Goal: Task Accomplishment & Management: Manage account settings

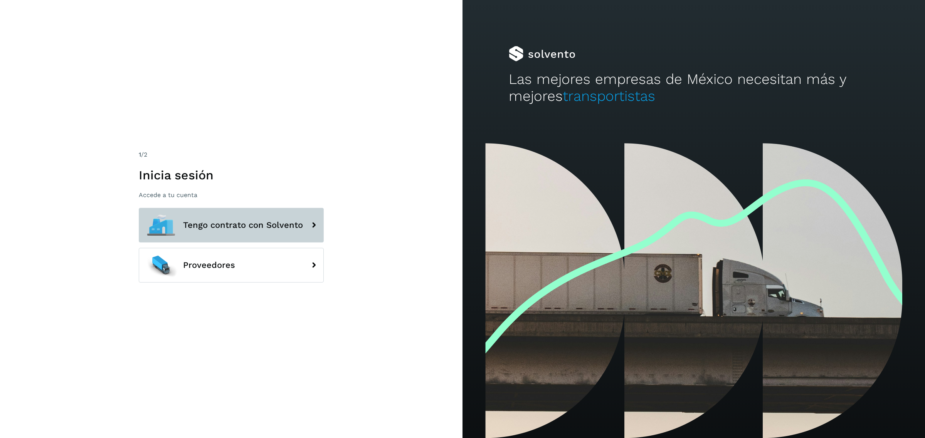
click at [279, 232] on button "Tengo contrato con Solvento" at bounding box center [231, 225] width 185 height 35
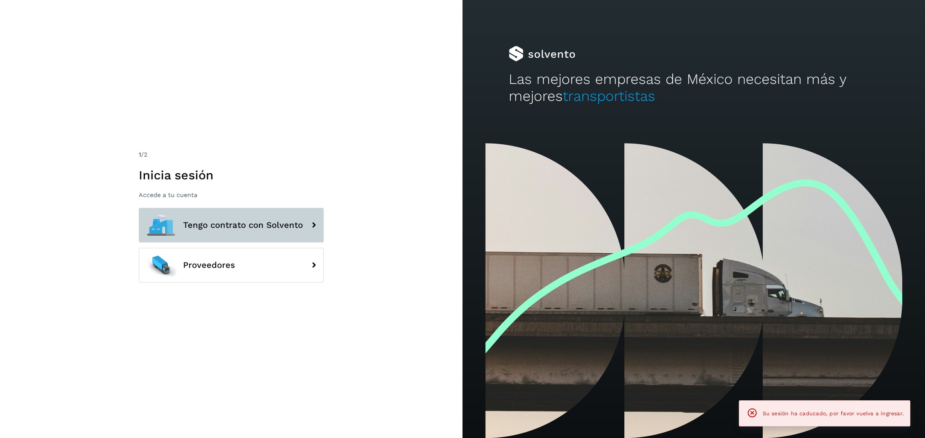
click at [263, 221] on span "Tengo contrato con Solvento" at bounding box center [243, 225] width 120 height 9
click at [266, 216] on button "Tengo contrato con Solvento" at bounding box center [231, 225] width 185 height 35
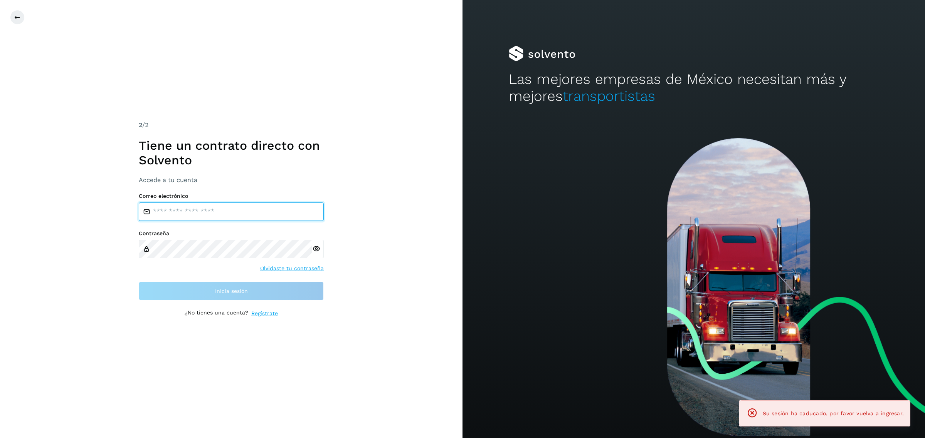
type input "**********"
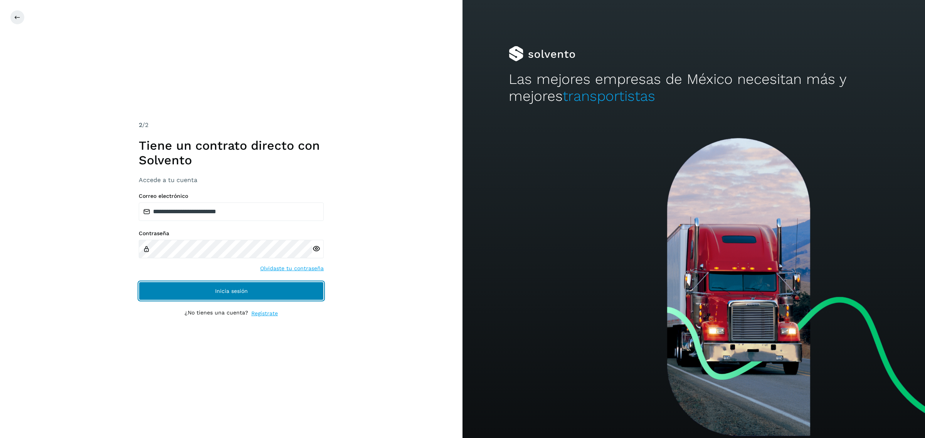
click at [259, 299] on button "Inicia sesión" at bounding box center [231, 291] width 185 height 18
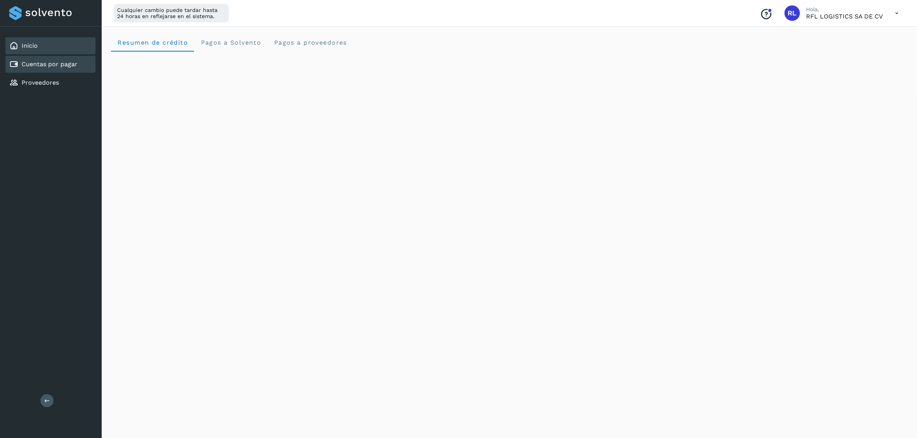
click at [85, 60] on div "Cuentas por pagar" at bounding box center [50, 64] width 90 height 17
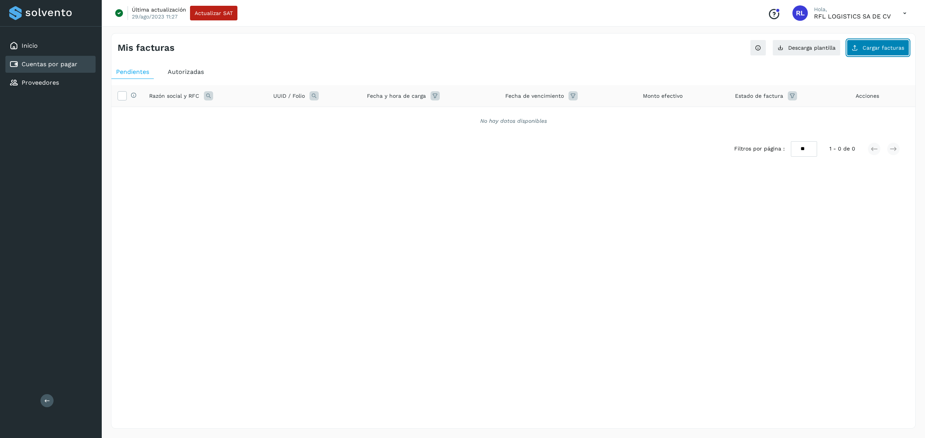
click at [886, 44] on button "Cargar facturas" at bounding box center [878, 48] width 62 height 16
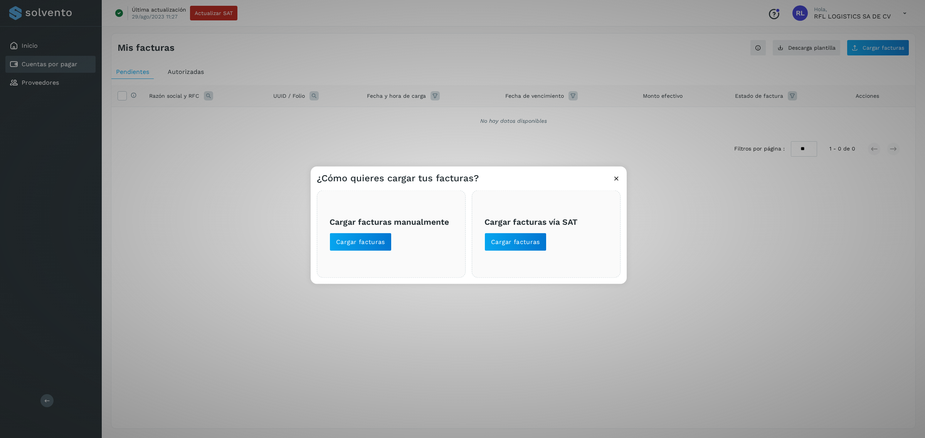
click at [517, 232] on span "Cargar facturas vía SAT Cargar facturas" at bounding box center [545, 234] width 123 height 34
click at [519, 238] on span "Cargar facturas" at bounding box center [515, 242] width 49 height 8
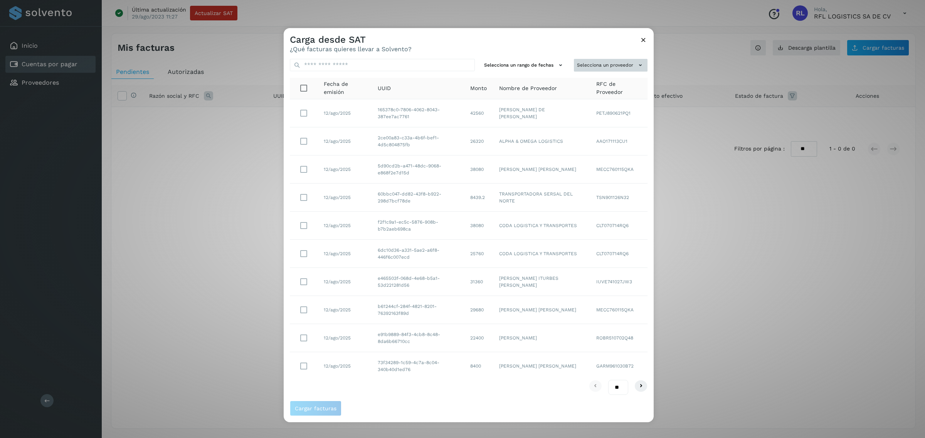
click at [615, 66] on button "Selecciona un proveedor" at bounding box center [611, 65] width 74 height 13
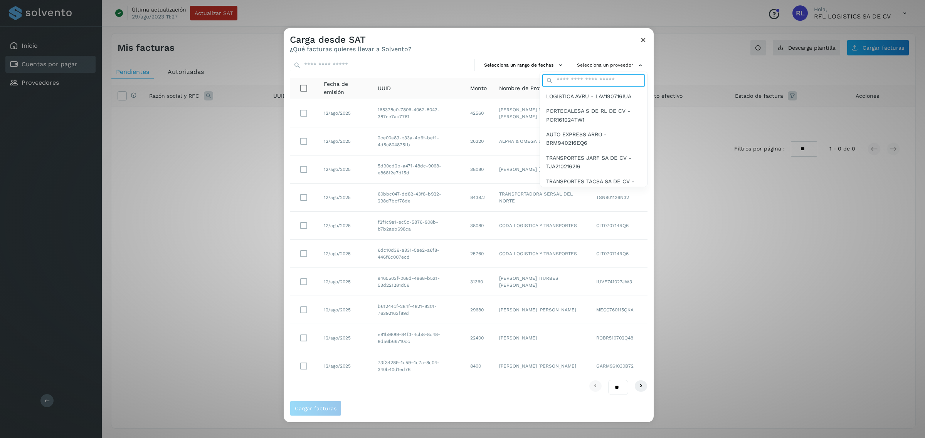
click at [596, 84] on input "text" at bounding box center [593, 80] width 102 height 12
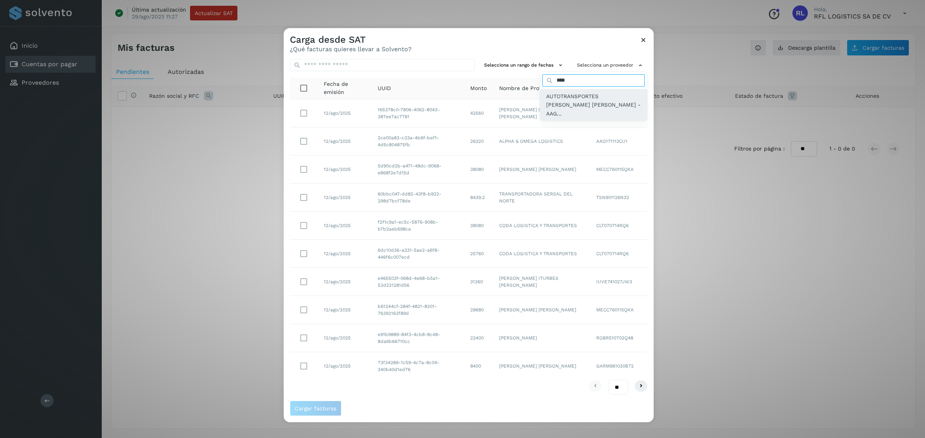
type input "****"
click at [590, 98] on span "AUTOTRANSPORTES [PERSON_NAME] [PERSON_NAME] - AAG..." at bounding box center [593, 105] width 95 height 26
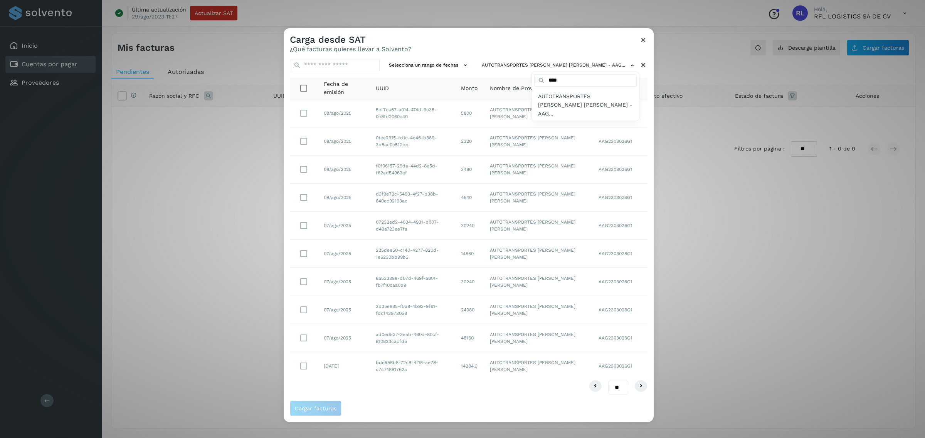
click at [604, 386] on div at bounding box center [746, 247] width 925 height 438
click at [608, 386] on select "** ** **" at bounding box center [618, 387] width 20 height 15
click at [302, 405] on button "Cargar facturas" at bounding box center [316, 408] width 52 height 15
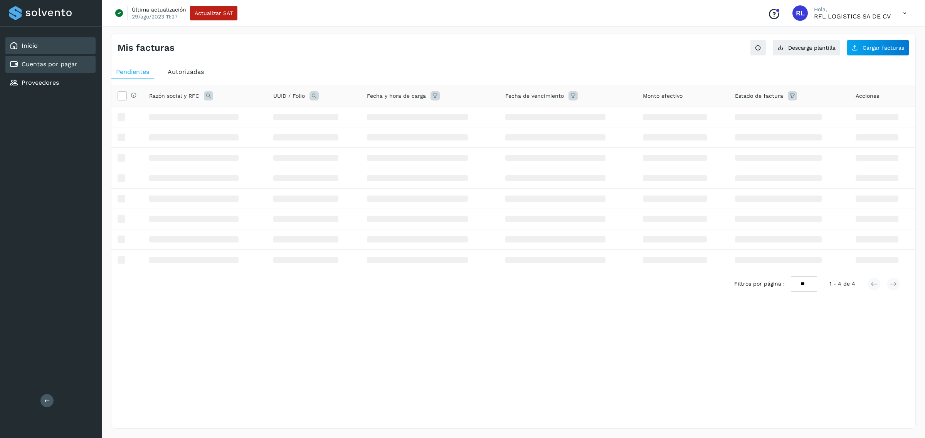
click at [49, 46] on div "Inicio" at bounding box center [50, 45] width 90 height 17
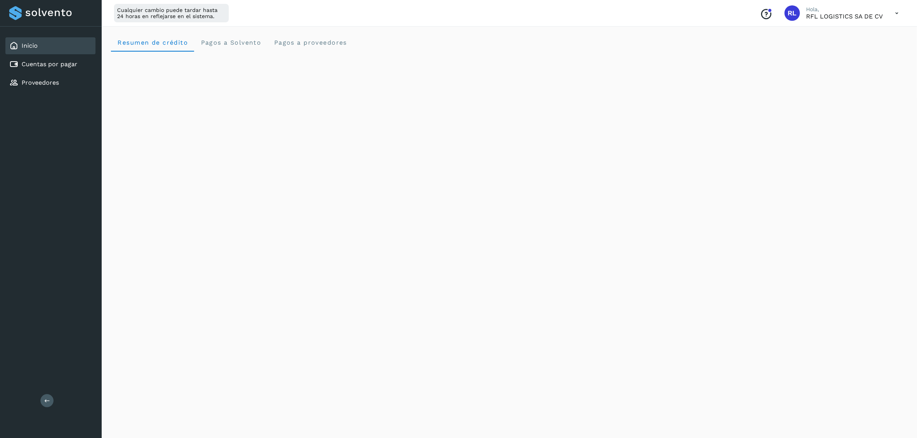
click at [23, 50] on div "Inicio" at bounding box center [50, 45] width 90 height 17
click at [22, 56] on div "Cuentas por pagar" at bounding box center [50, 64] width 90 height 17
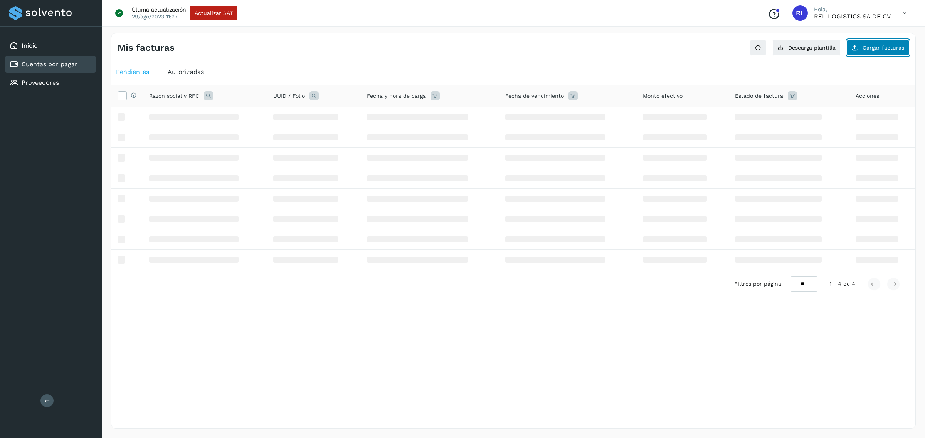
click at [887, 55] on button "Cargar facturas" at bounding box center [878, 48] width 62 height 16
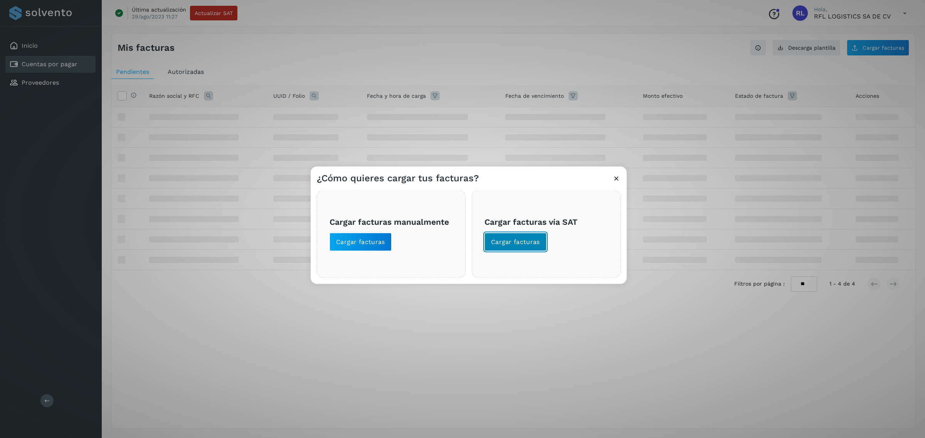
click at [533, 238] on span "Cargar facturas" at bounding box center [515, 242] width 49 height 8
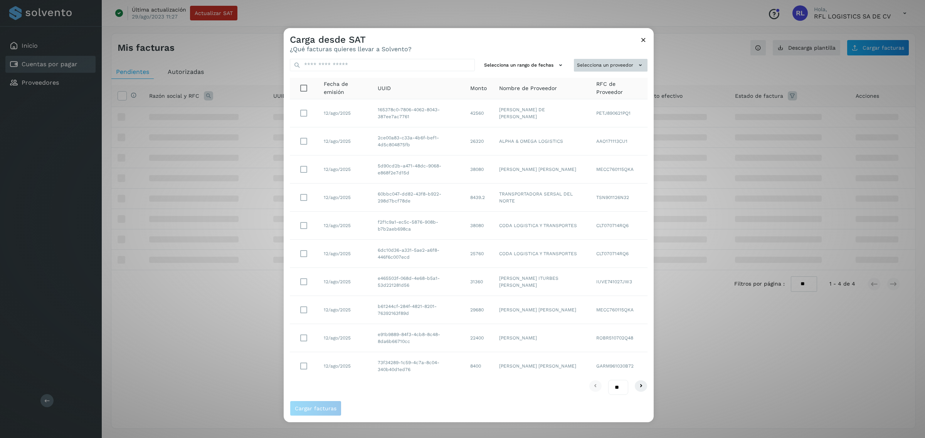
click at [611, 70] on button "Selecciona un proveedor" at bounding box center [611, 65] width 74 height 13
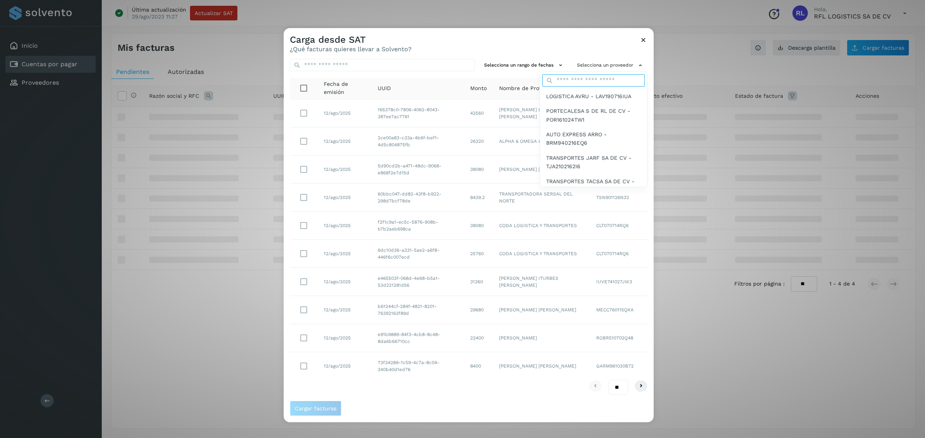
click at [581, 76] on input "text" at bounding box center [593, 80] width 102 height 12
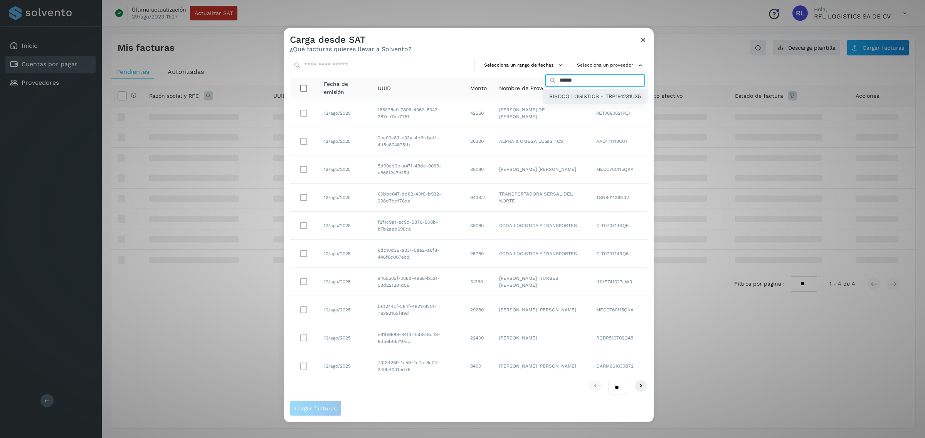
type input "******"
click at [559, 97] on span "RISOCO LOGISTICS - TRP191231UX5" at bounding box center [595, 96] width 92 height 8
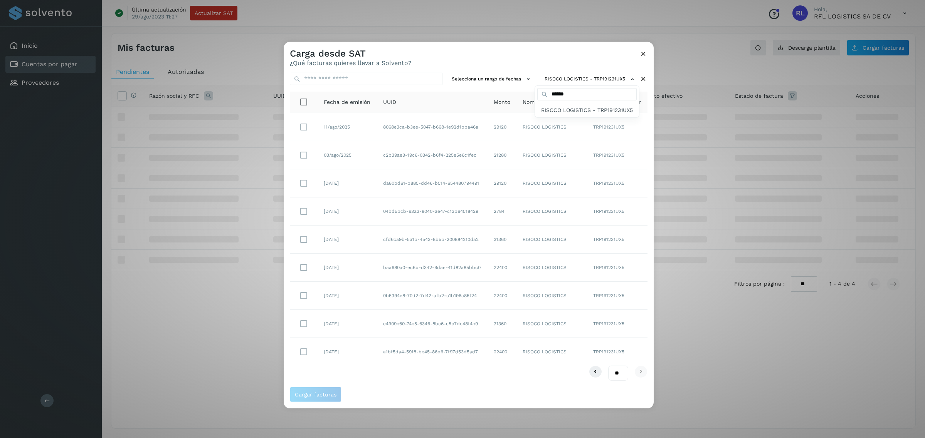
click at [306, 153] on div at bounding box center [746, 261] width 925 height 438
click at [313, 394] on span "Cargar facturas" at bounding box center [316, 394] width 42 height 5
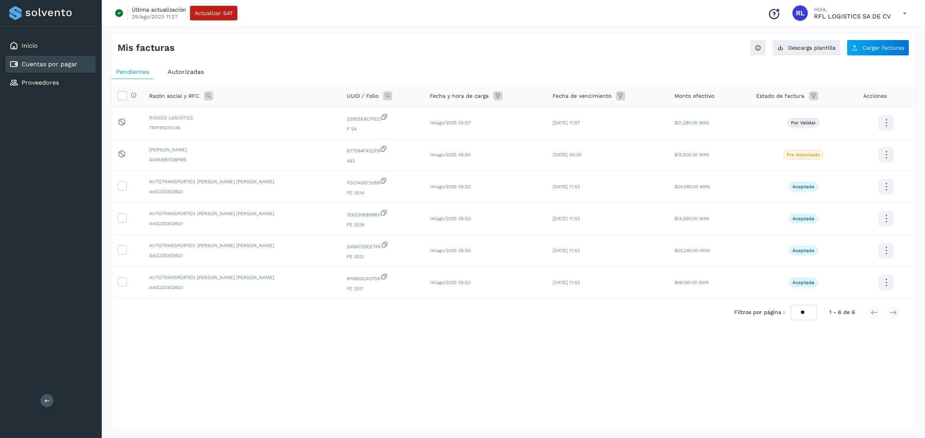
click at [109, 199] on div "Mis facturas Ver instrucciones para cargar Facturas Descarga plantilla Cargar f…" at bounding box center [513, 231] width 823 height 415
click at [900, 46] on span "Cargar facturas" at bounding box center [883, 47] width 42 height 5
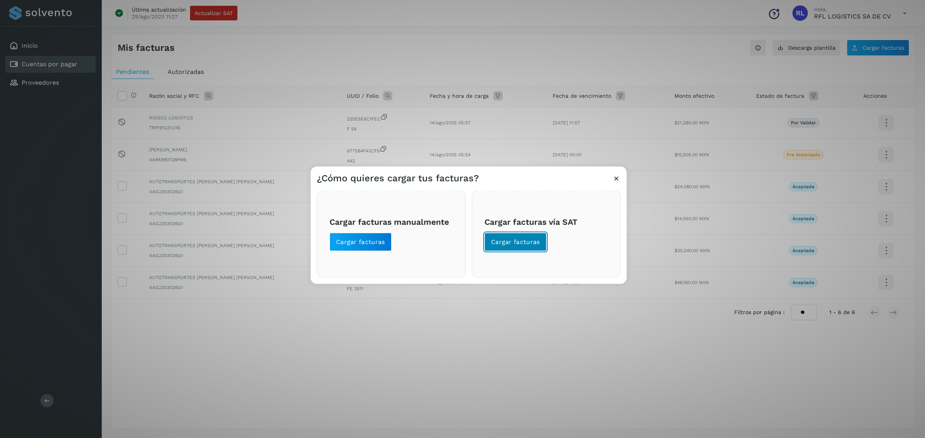
click at [499, 247] on button "Cargar facturas" at bounding box center [515, 242] width 62 height 18
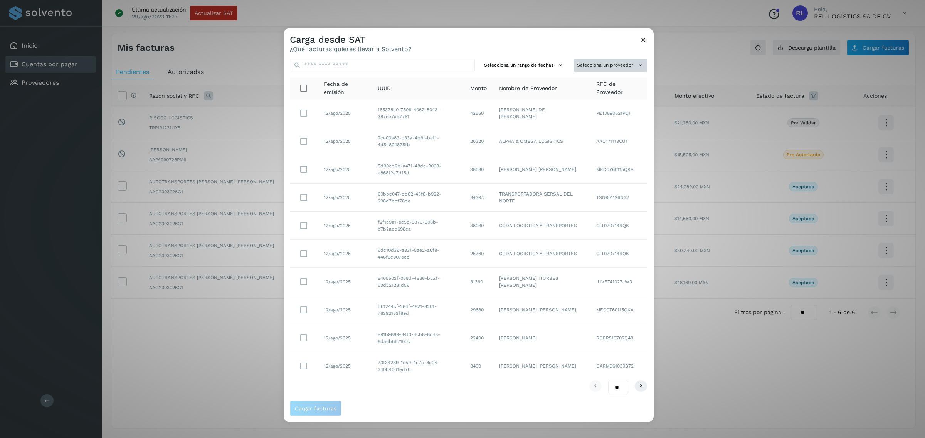
click at [590, 68] on button "Selecciona un proveedor" at bounding box center [611, 65] width 74 height 13
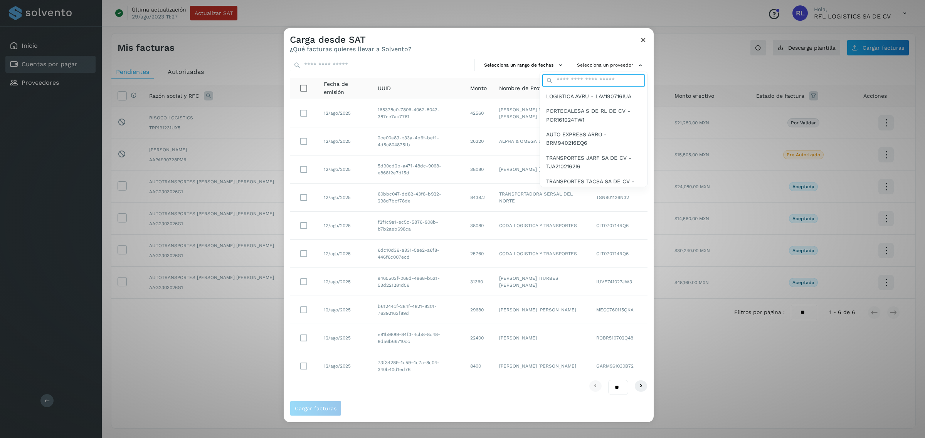
click at [589, 81] on input "text" at bounding box center [593, 80] width 102 height 12
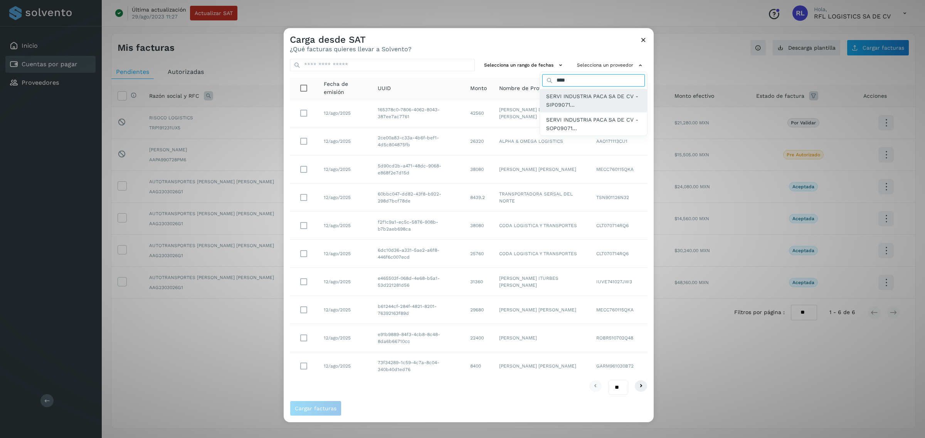
type input "****"
click at [558, 89] on div "SERVI INDUSTRIA PACA SA DE CV - SIP09071..." at bounding box center [593, 101] width 107 height 24
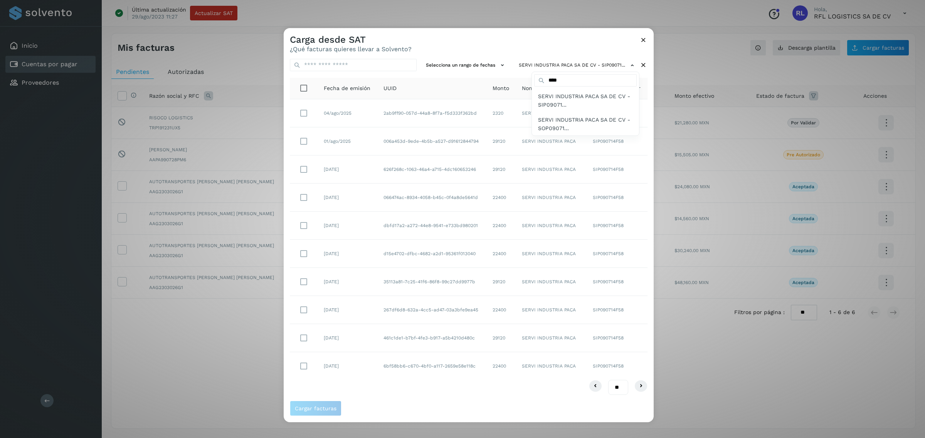
click at [302, 195] on div at bounding box center [746, 247] width 925 height 438
click at [311, 403] on button "Cargar facturas" at bounding box center [316, 408] width 52 height 15
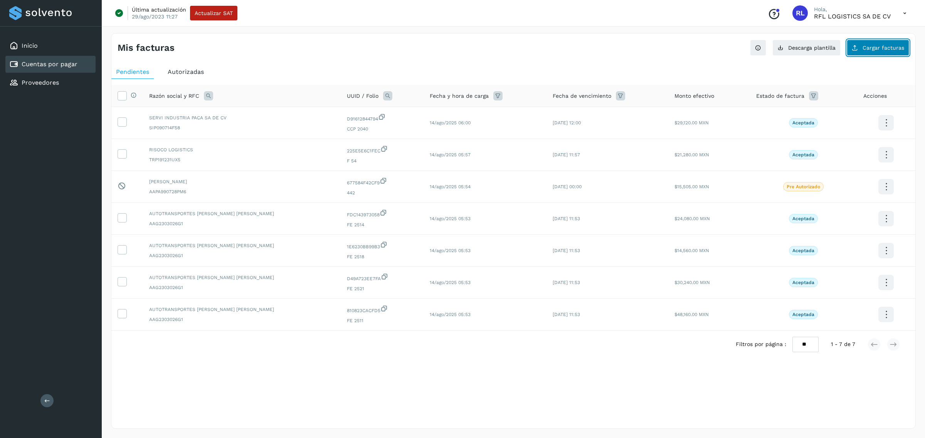
click at [879, 52] on button "Cargar facturas" at bounding box center [878, 48] width 62 height 16
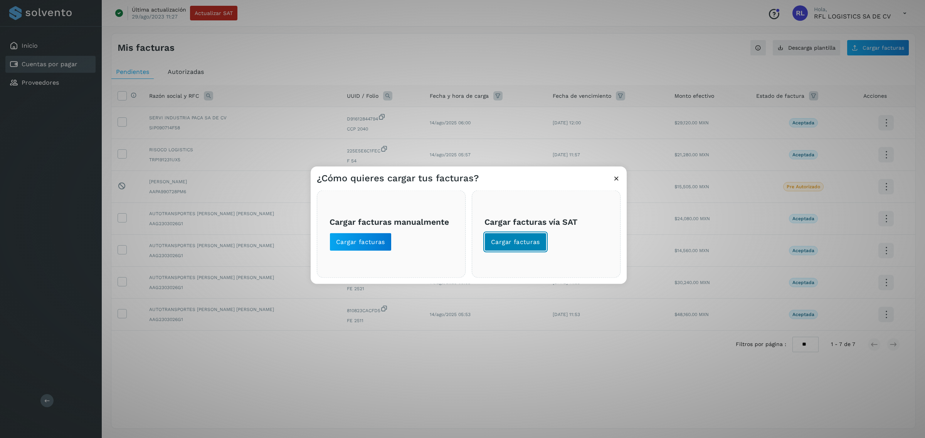
click at [512, 244] on span "Cargar facturas" at bounding box center [515, 242] width 49 height 8
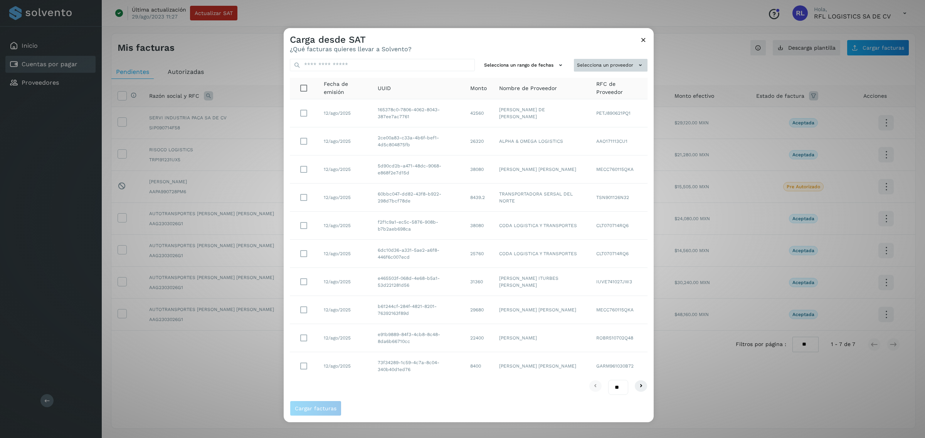
click at [583, 64] on button "Selecciona un proveedor" at bounding box center [611, 65] width 74 height 13
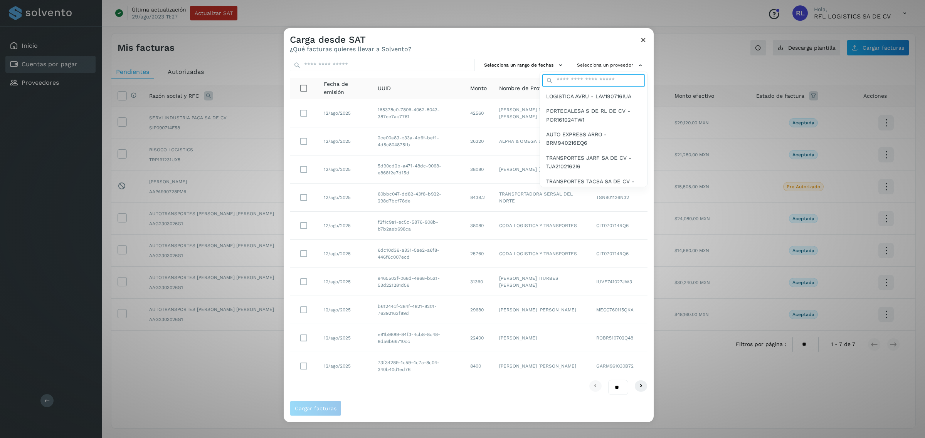
click at [579, 83] on input "text" at bounding box center [593, 80] width 102 height 12
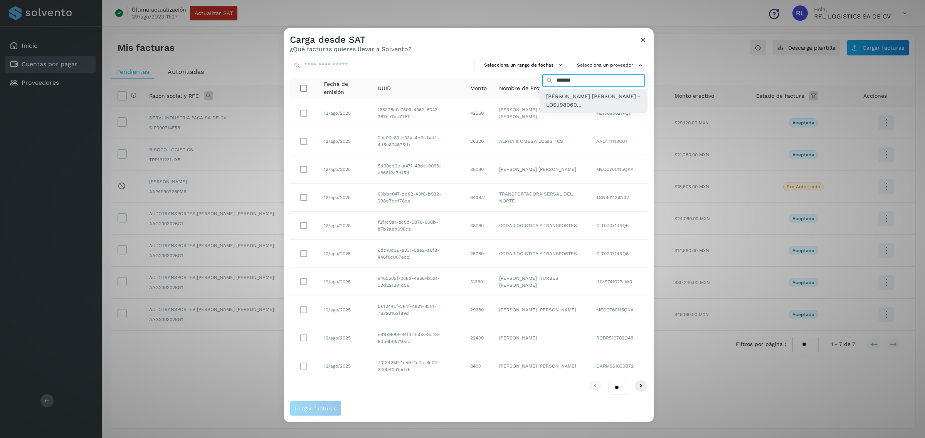
type input "*******"
click at [583, 97] on span "[PERSON_NAME] [PERSON_NAME] - LOSJ98060..." at bounding box center [593, 100] width 95 height 17
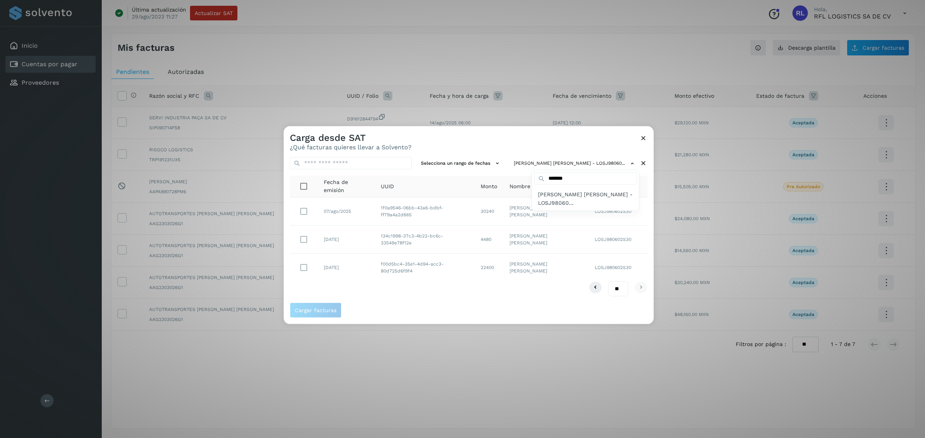
click at [301, 210] on div at bounding box center [746, 345] width 925 height 438
click at [316, 313] on span "Cargar facturas" at bounding box center [316, 310] width 42 height 5
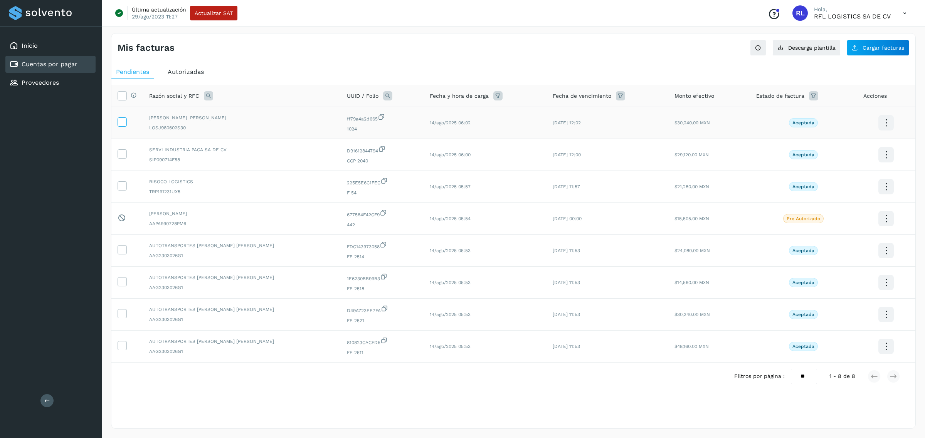
click at [119, 124] on icon at bounding box center [122, 122] width 8 height 8
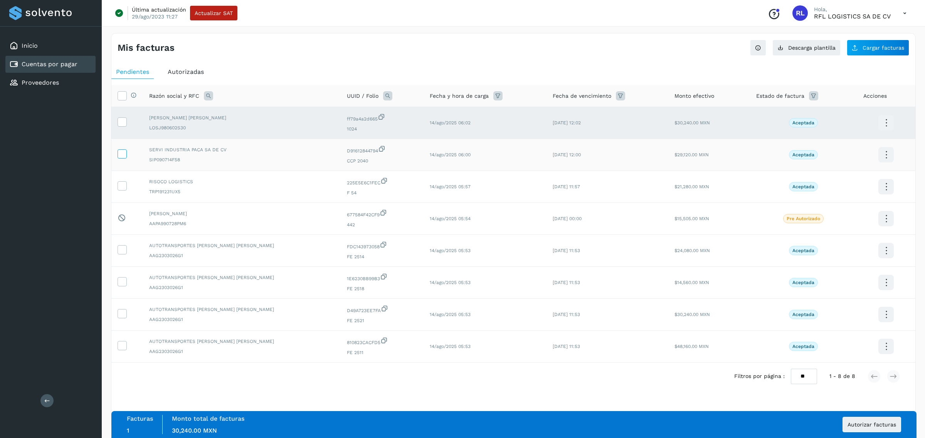
click at [119, 154] on icon at bounding box center [122, 154] width 8 height 8
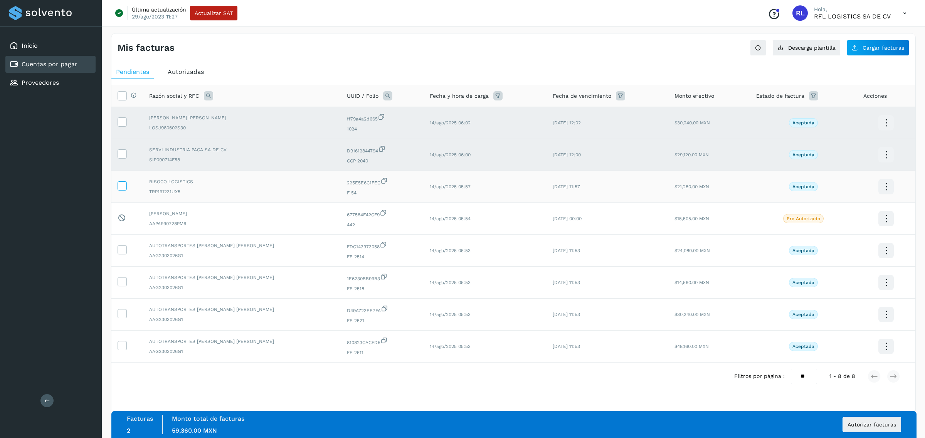
click at [120, 182] on icon at bounding box center [122, 185] width 8 height 8
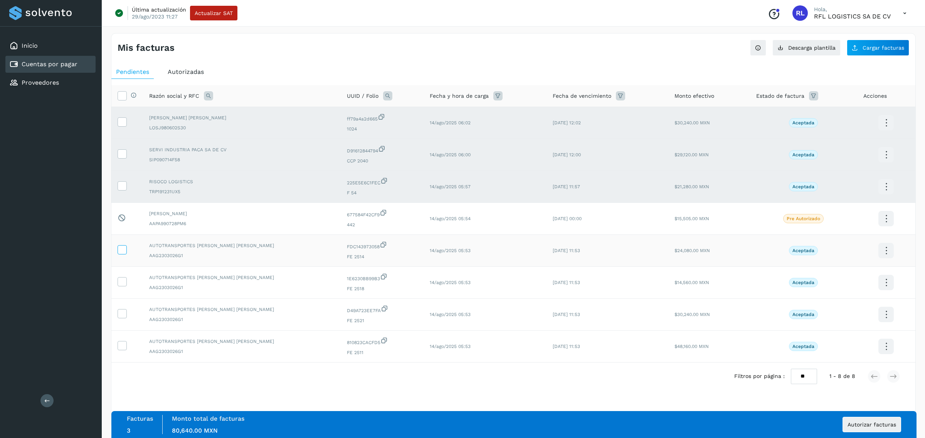
click at [120, 252] on icon at bounding box center [122, 249] width 8 height 8
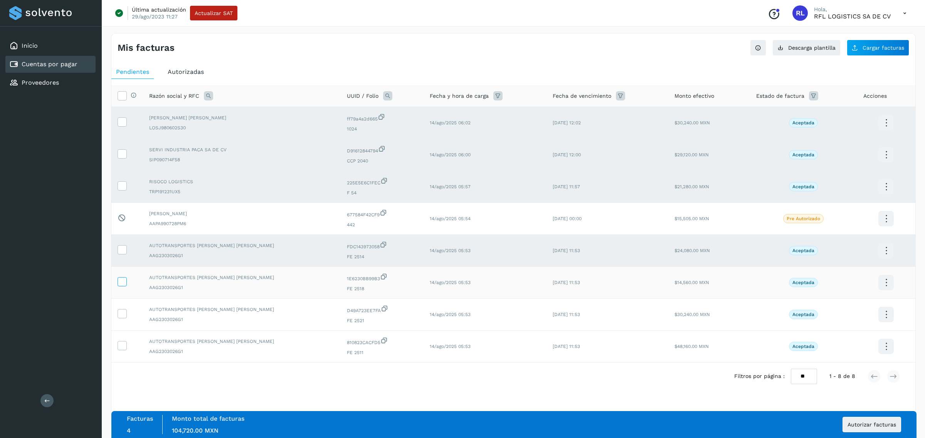
click at [119, 283] on icon at bounding box center [122, 281] width 8 height 8
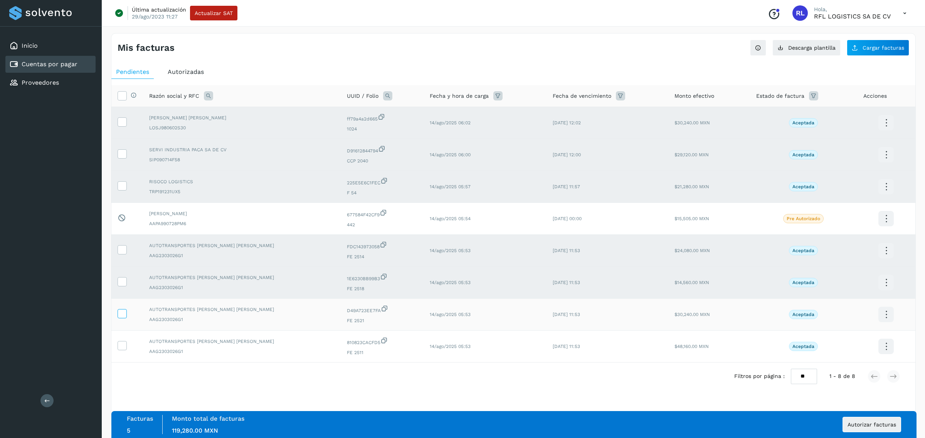
click at [120, 315] on icon at bounding box center [122, 313] width 8 height 8
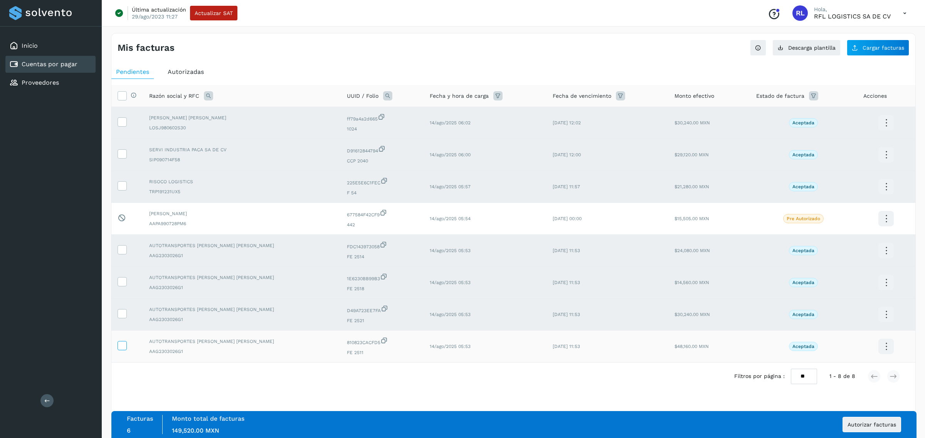
click at [120, 346] on icon at bounding box center [122, 345] width 8 height 8
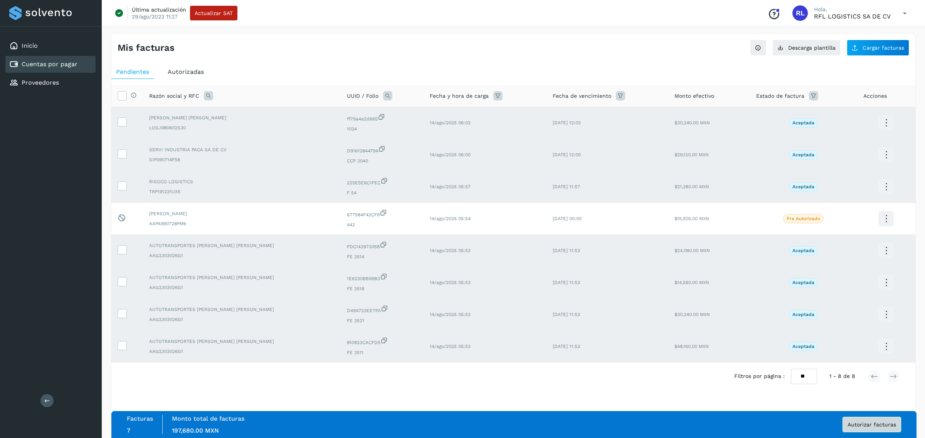
click at [847, 428] on button "Autorizar facturas" at bounding box center [871, 424] width 59 height 15
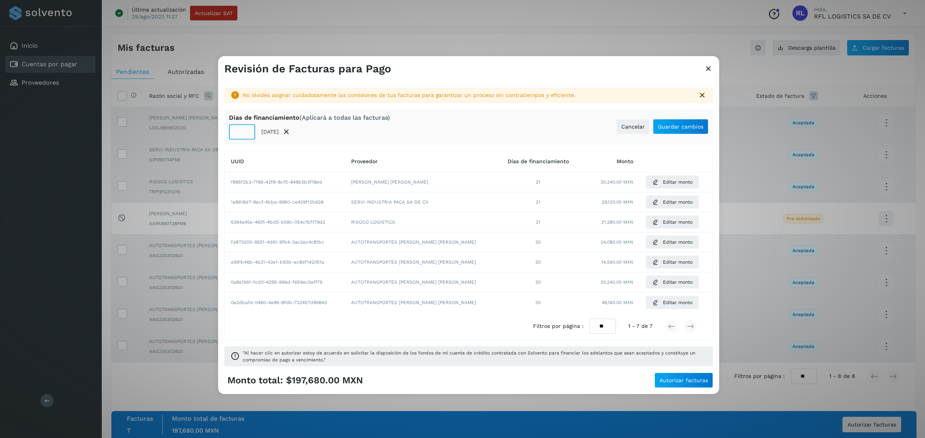
click at [248, 136] on input "**" at bounding box center [242, 131] width 26 height 15
type input "**"
click at [248, 136] on input "**" at bounding box center [242, 131] width 26 height 15
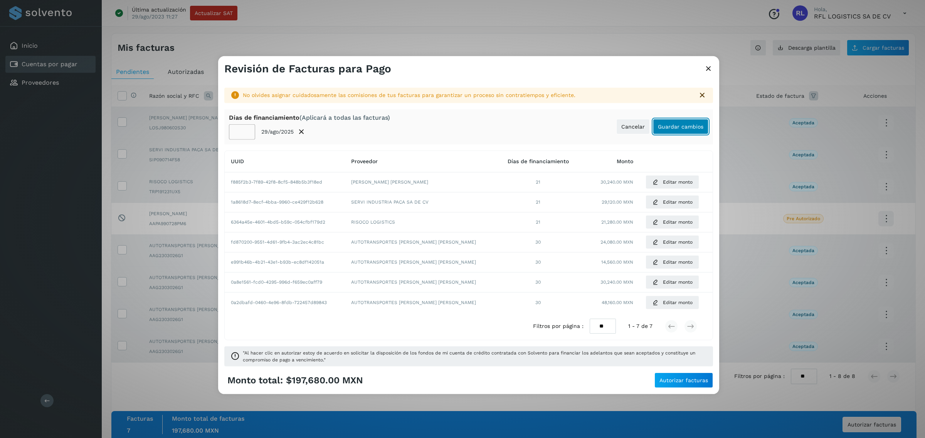
click at [681, 130] on button "Guardar cambios" at bounding box center [680, 126] width 55 height 15
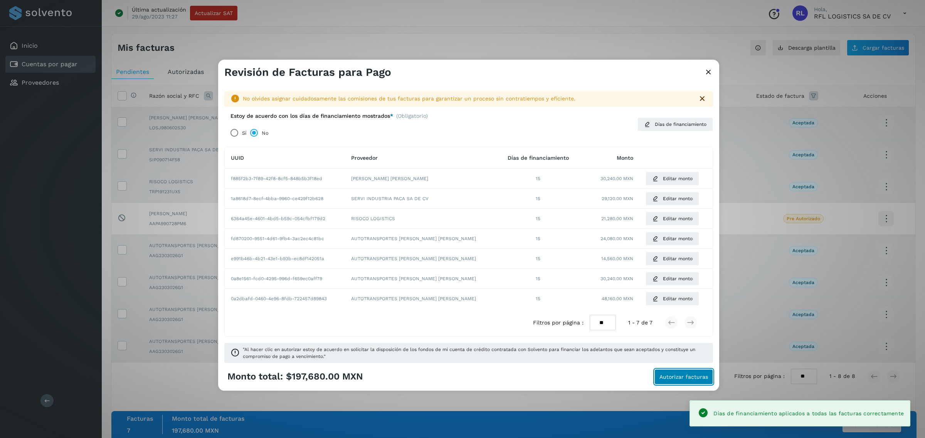
click at [663, 376] on span "Autorizar facturas" at bounding box center [683, 377] width 49 height 5
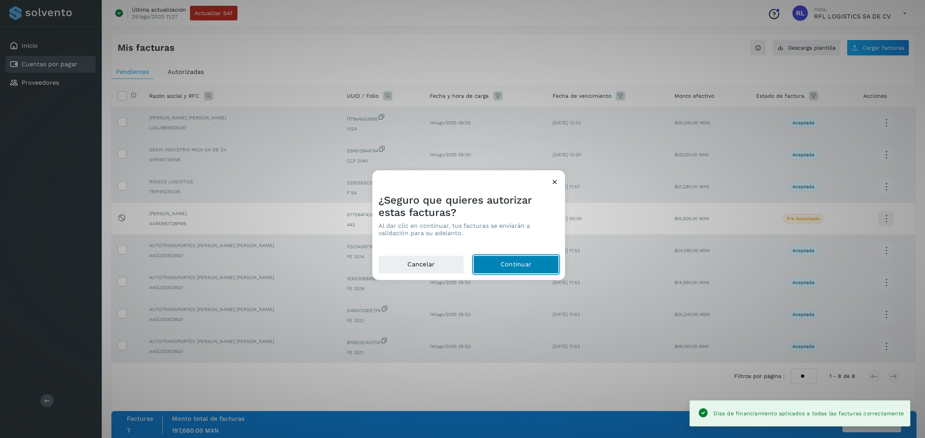
click at [520, 269] on button "Continuar" at bounding box center [516, 265] width 86 height 18
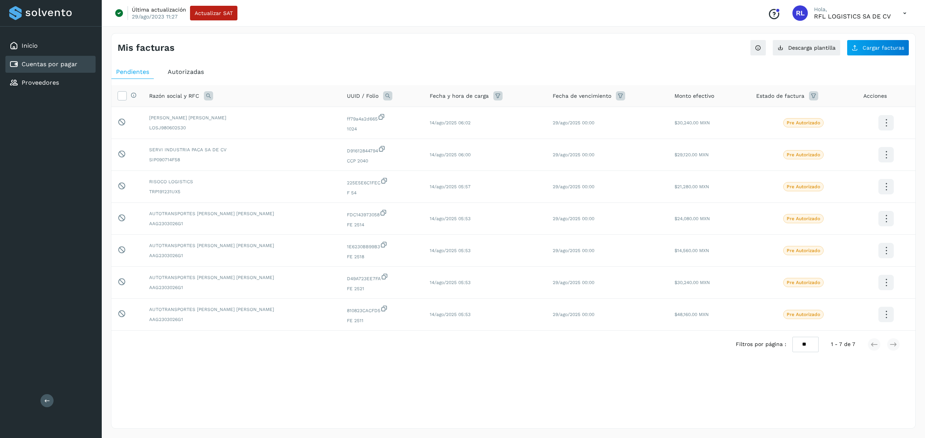
click at [182, 67] on div "Autorizadas" at bounding box center [185, 72] width 45 height 14
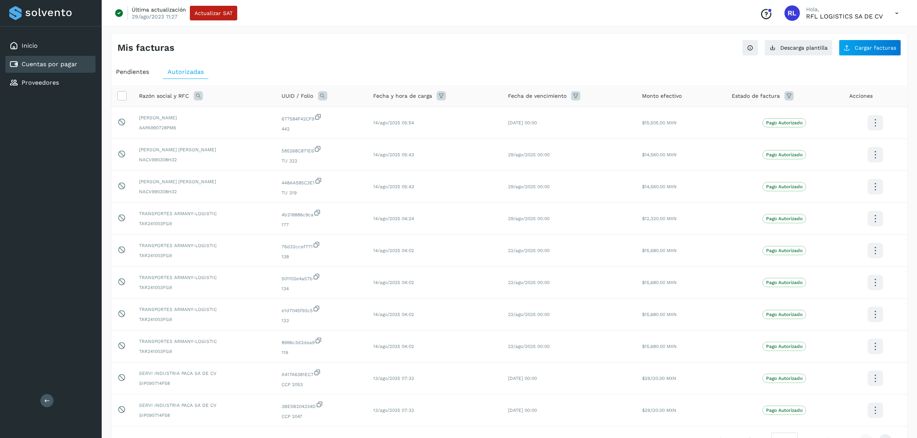
click at [144, 75] on span "Pendientes" at bounding box center [132, 71] width 33 height 7
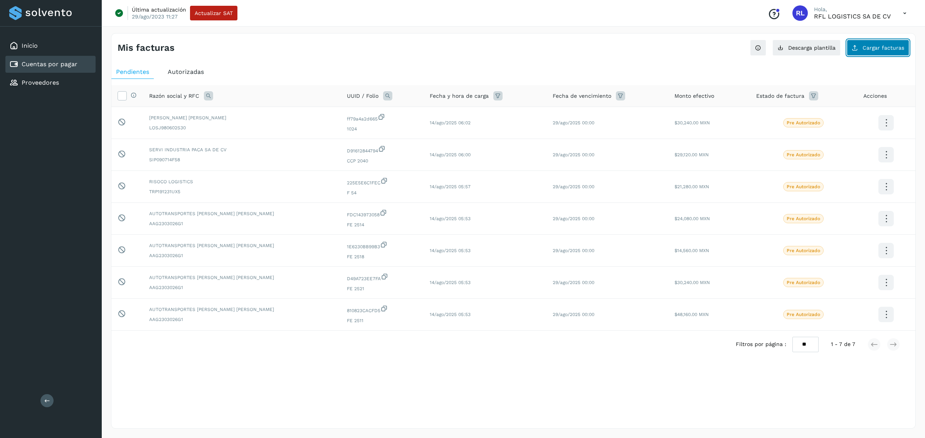
click at [861, 55] on button "Cargar facturas" at bounding box center [878, 48] width 62 height 16
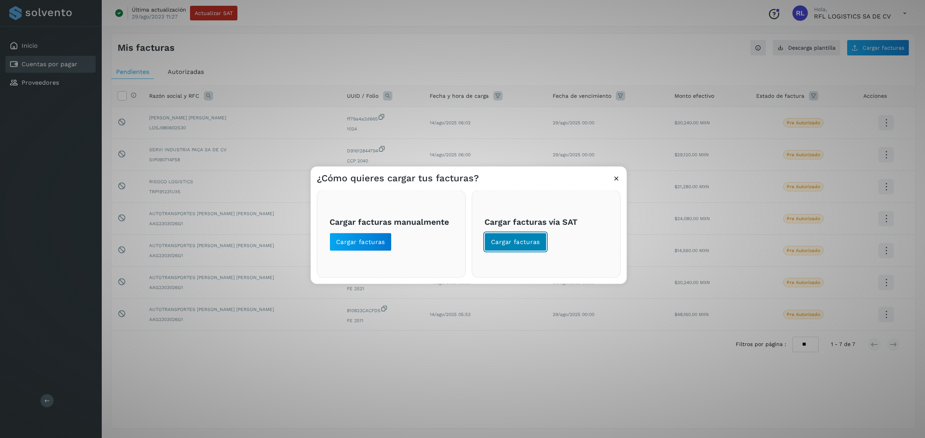
click at [525, 244] on span "Cargar facturas" at bounding box center [515, 242] width 49 height 8
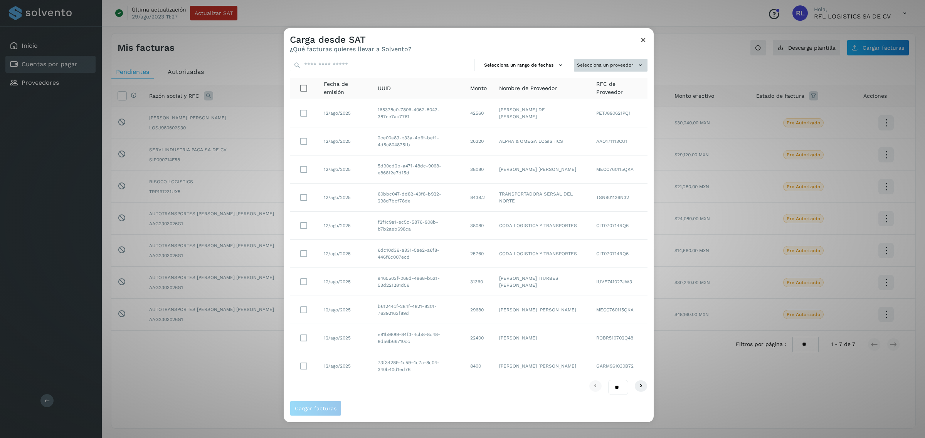
click at [608, 68] on button "Selecciona un proveedor" at bounding box center [611, 65] width 74 height 13
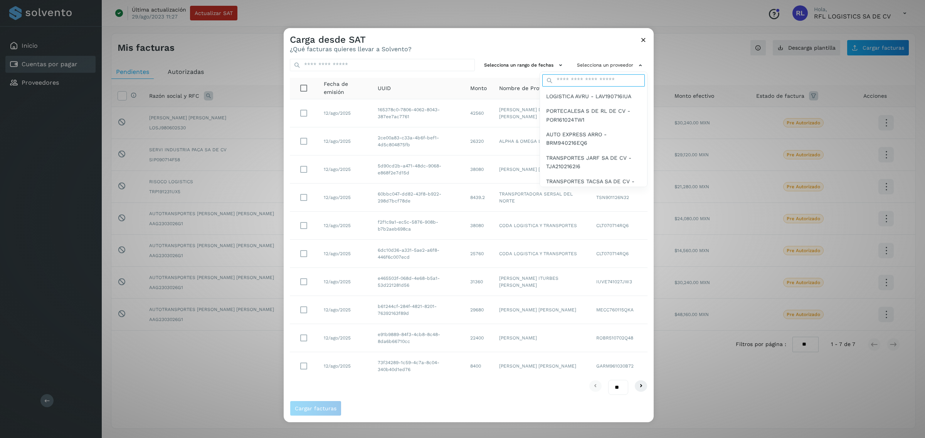
click at [603, 80] on input "text" at bounding box center [593, 80] width 102 height 12
type input "*****"
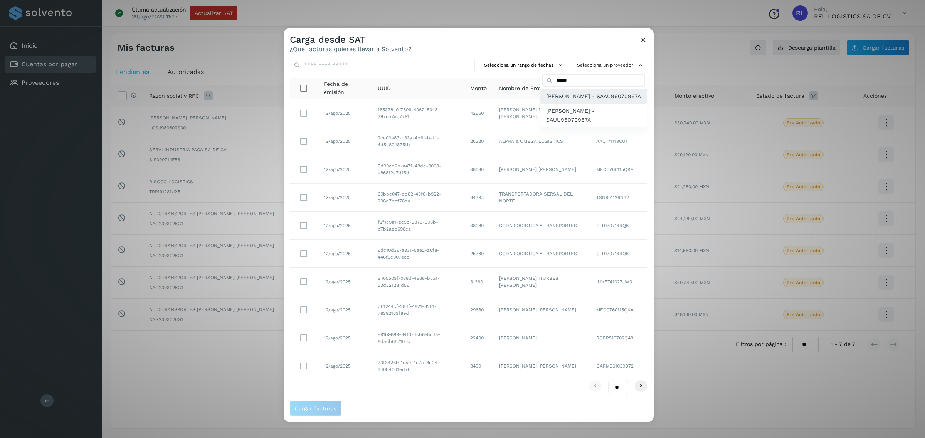
click at [586, 95] on span "[PERSON_NAME] - SAAU96070967A" at bounding box center [593, 96] width 95 height 8
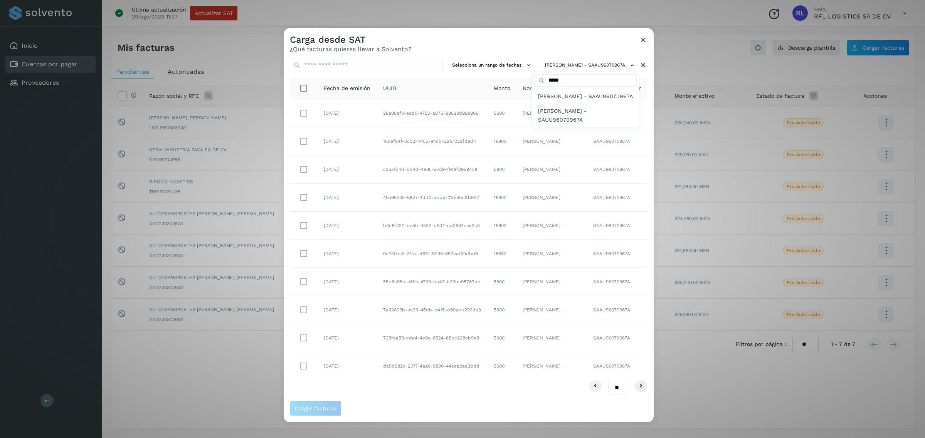
click at [304, 116] on div at bounding box center [746, 247] width 925 height 438
click at [326, 406] on span "Cargar facturas" at bounding box center [316, 408] width 42 height 5
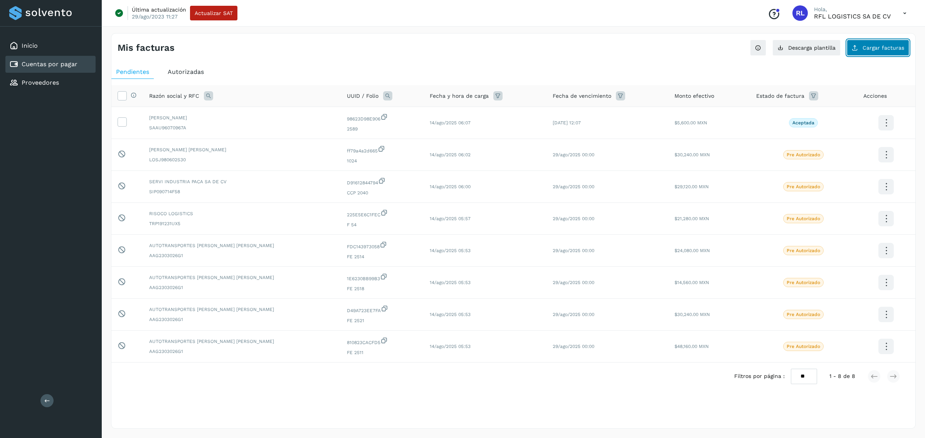
click at [857, 48] on icon at bounding box center [855, 48] width 6 height 6
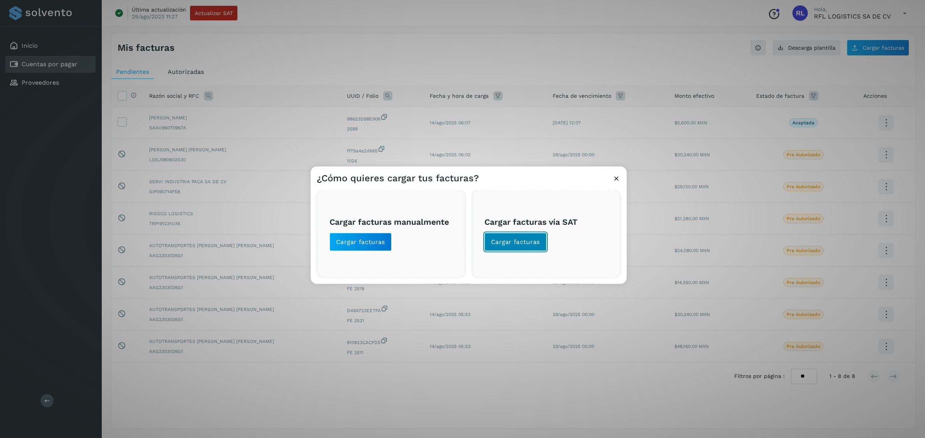
click at [521, 241] on span "Cargar facturas" at bounding box center [515, 242] width 49 height 8
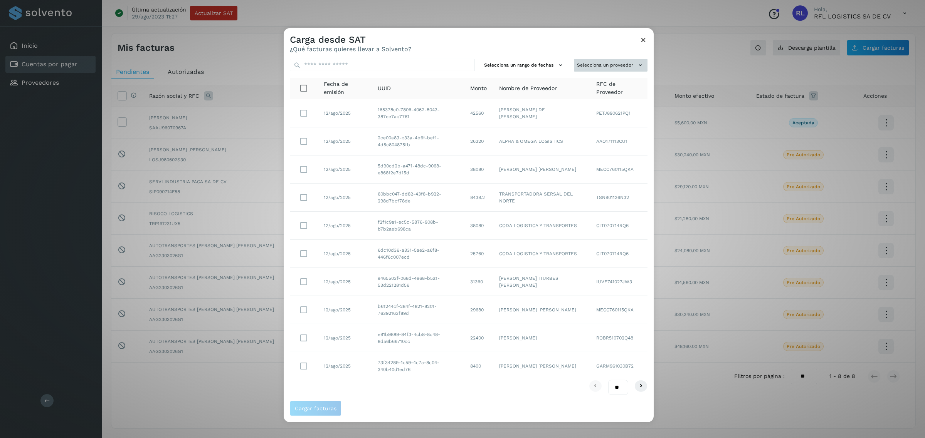
click at [598, 68] on button "Selecciona un proveedor" at bounding box center [611, 65] width 74 height 13
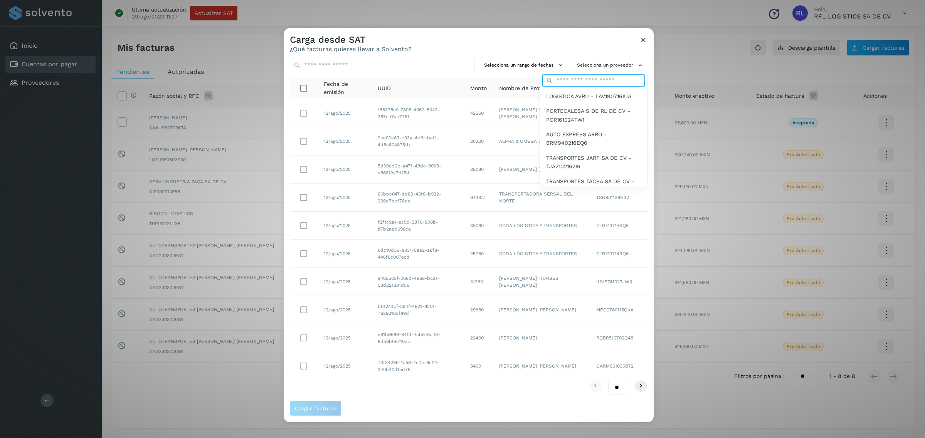
click at [595, 80] on input "text" at bounding box center [593, 80] width 102 height 12
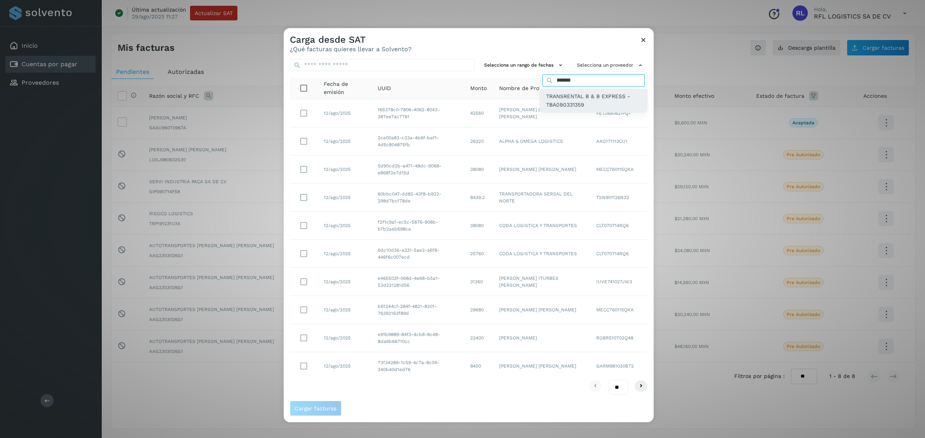
type input "*******"
click at [595, 97] on span "TRANSRENTAL B & B EXPRESS - TBA090331359" at bounding box center [593, 100] width 95 height 17
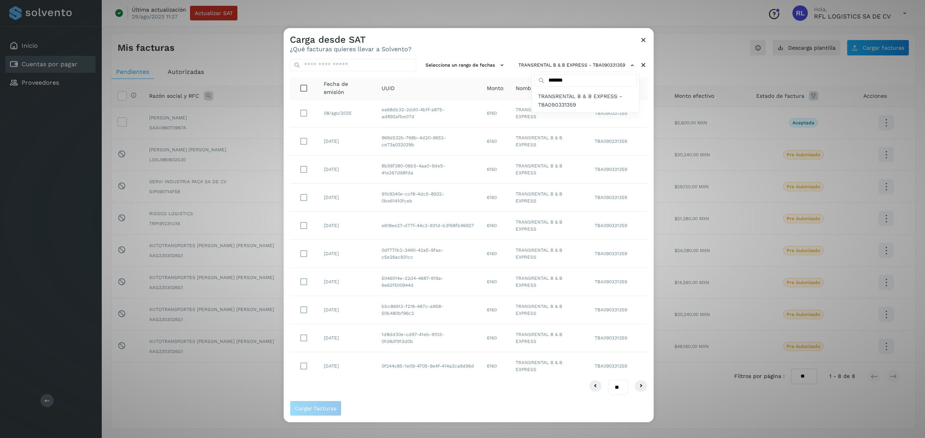
click at [301, 113] on div at bounding box center [746, 247] width 925 height 438
click at [307, 406] on span "Cargar facturas" at bounding box center [316, 408] width 42 height 5
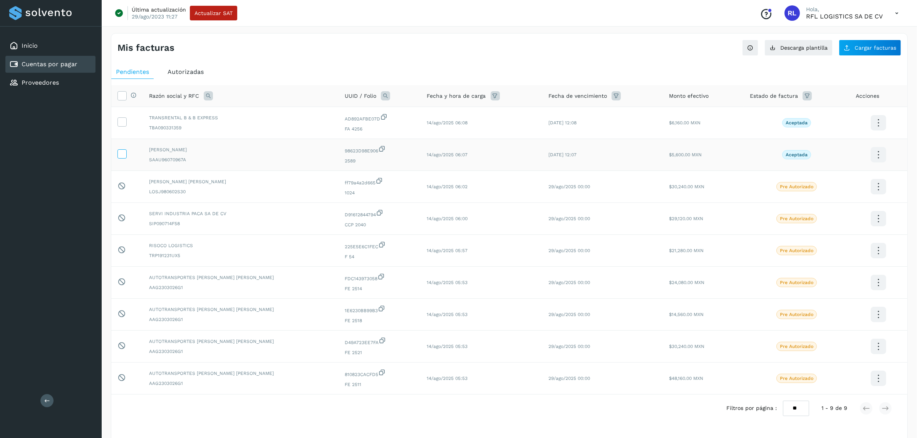
click at [126, 153] on icon at bounding box center [122, 154] width 8 height 8
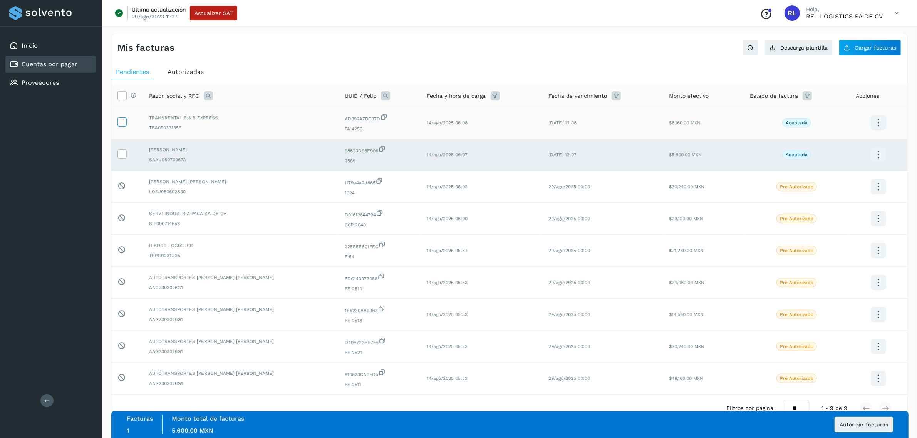
click at [125, 118] on icon at bounding box center [122, 122] width 8 height 8
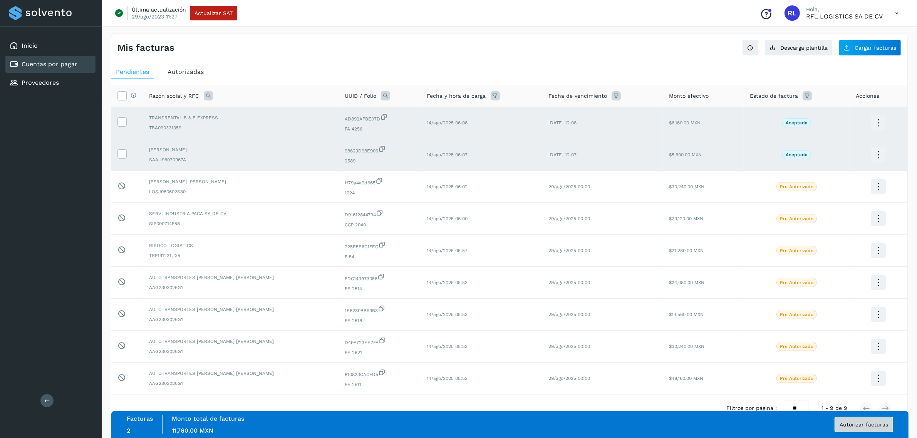
click at [845, 425] on span "Autorizar facturas" at bounding box center [864, 424] width 49 height 5
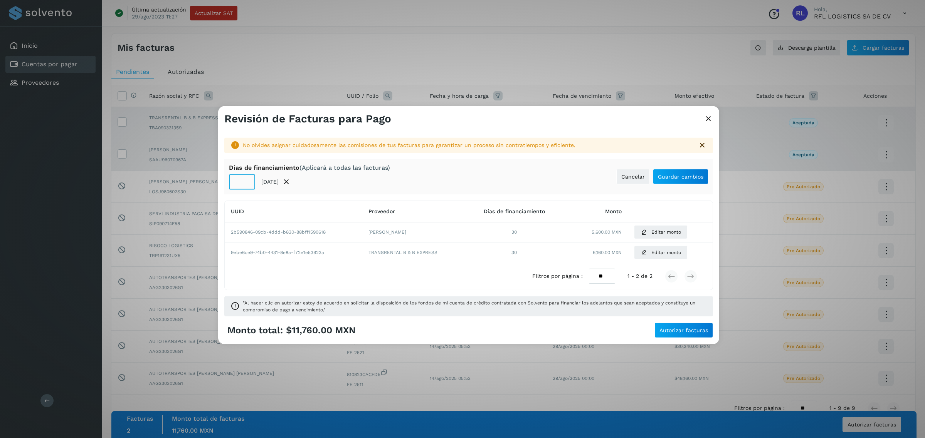
click at [244, 186] on input "**" at bounding box center [242, 182] width 26 height 15
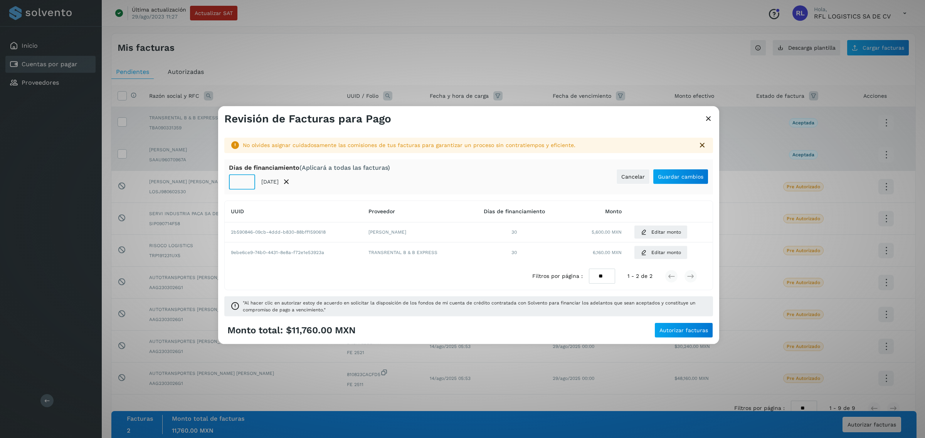
click at [244, 186] on input "**" at bounding box center [242, 182] width 26 height 15
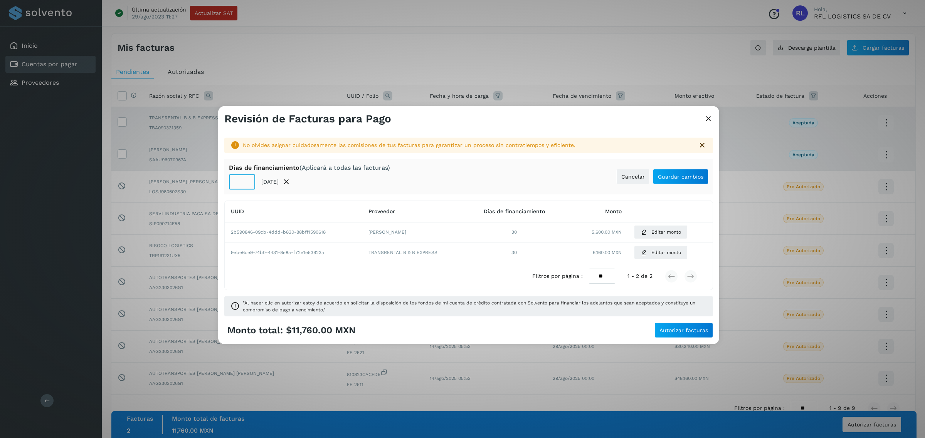
click at [244, 186] on input "**" at bounding box center [242, 182] width 26 height 15
type input "**"
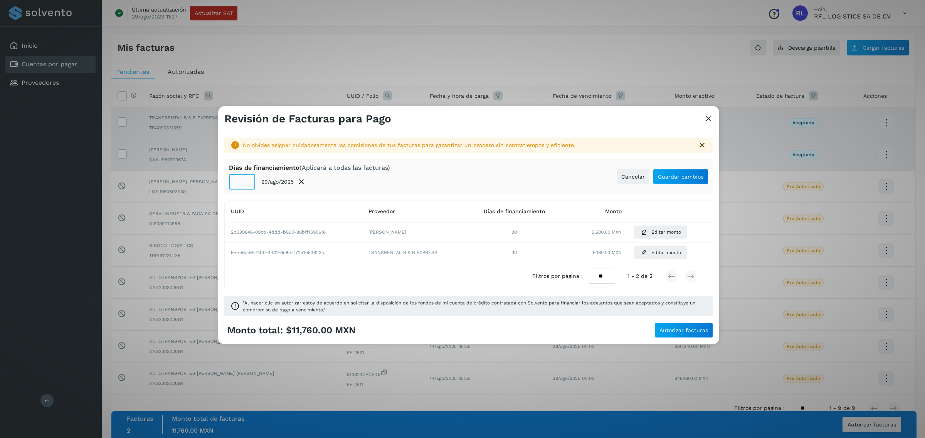
click at [244, 186] on input "**" at bounding box center [242, 182] width 26 height 15
click at [685, 175] on span "Guardar cambios" at bounding box center [680, 176] width 45 height 5
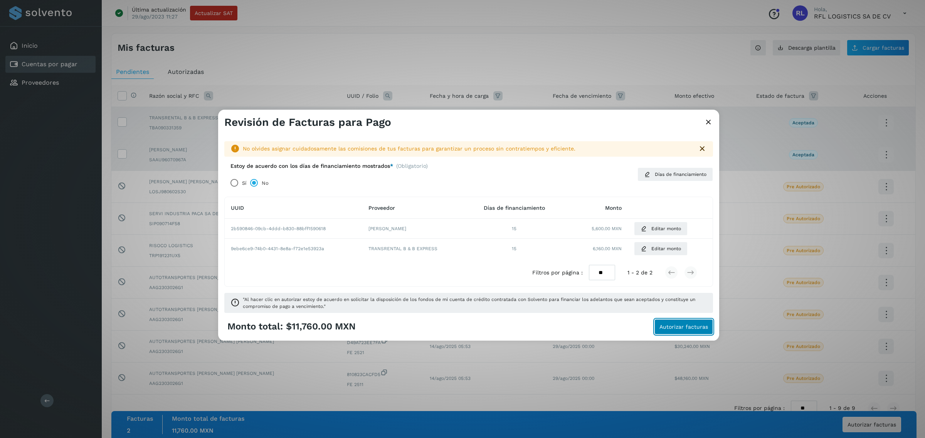
click at [669, 322] on button "Autorizar facturas" at bounding box center [683, 326] width 59 height 15
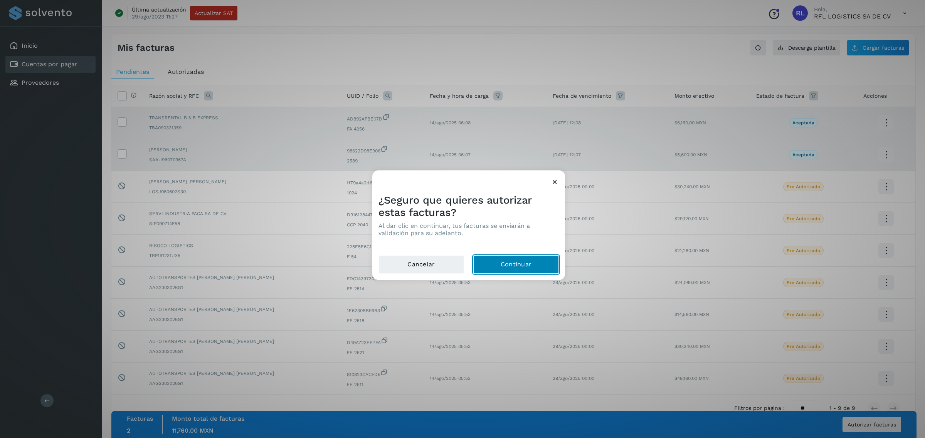
click at [507, 260] on button "Continuar" at bounding box center [516, 265] width 86 height 18
